Goal: Navigation & Orientation: Find specific page/section

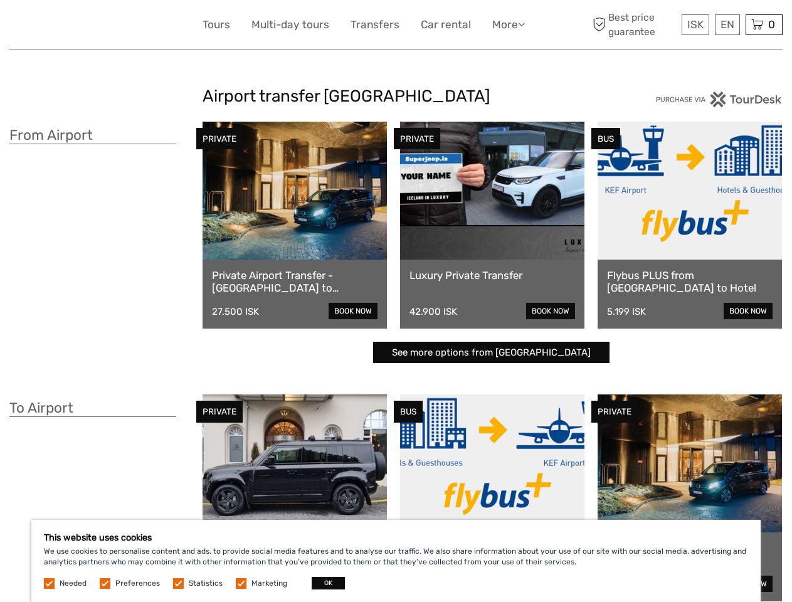
click at [508, 24] on link "More" at bounding box center [508, 25] width 33 height 18
click at [523, 24] on icon at bounding box center [521, 24] width 7 height 11
click at [695, 24] on span "ISK" at bounding box center [696, 24] width 16 height 13
click at [727, 24] on div "EN English Español Deutsch" at bounding box center [727, 24] width 25 height 21
click at [764, 24] on div "0 Items Total 0 ISK Checkout The shopping cart is empty." at bounding box center [764, 24] width 37 height 21
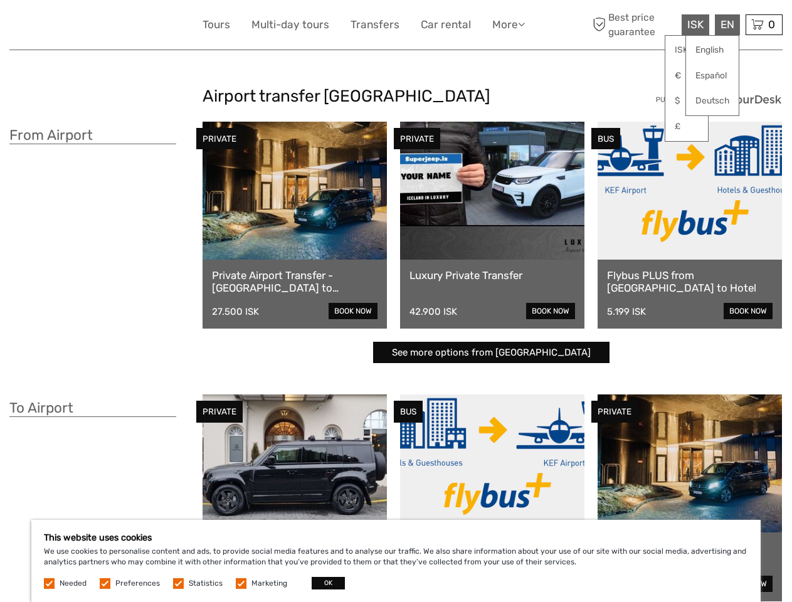
click at [323, 583] on button "OK" at bounding box center [328, 583] width 33 height 13
